Goal: Transaction & Acquisition: Book appointment/travel/reservation

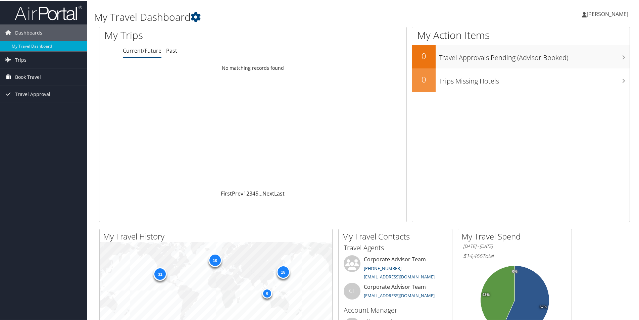
click at [25, 78] on span "Book Travel" at bounding box center [28, 76] width 26 height 17
click at [29, 111] on link "Book/Manage Online Trips" at bounding box center [43, 110] width 87 height 10
